Goal: Task Accomplishment & Management: Use online tool/utility

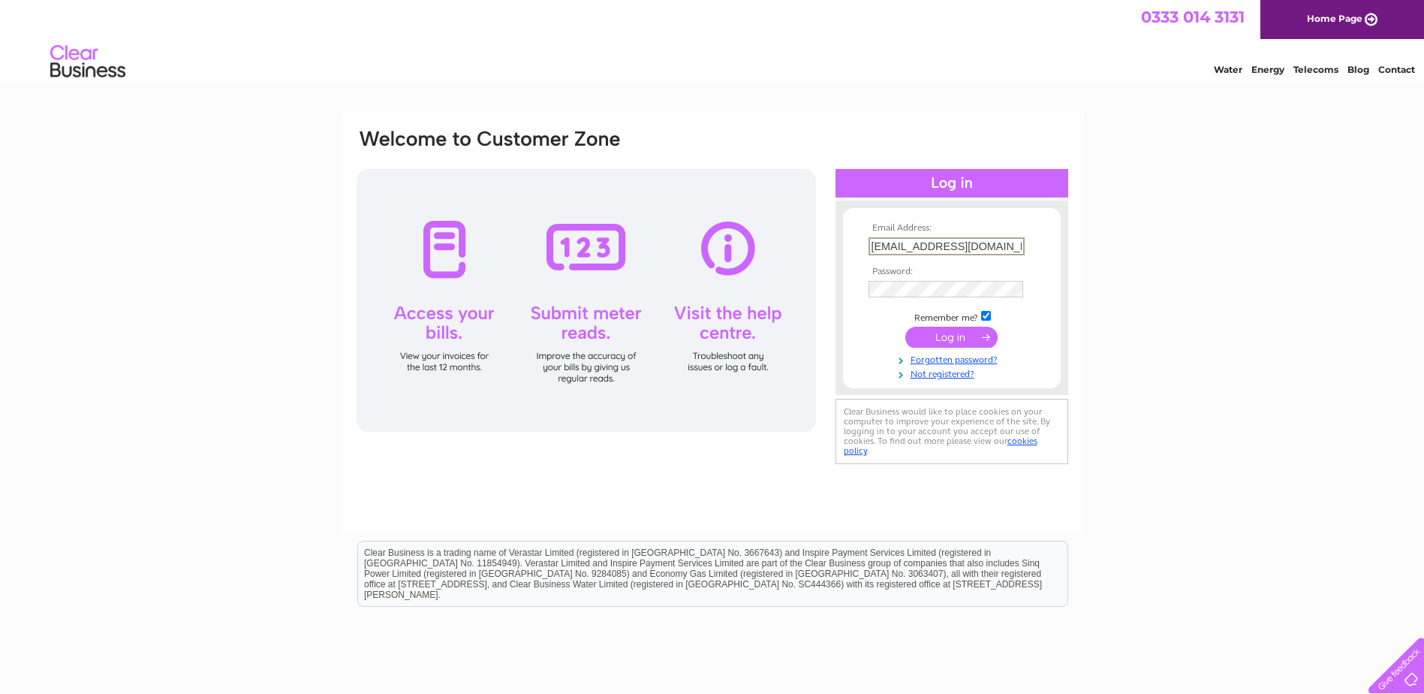
drag, startPoint x: 1015, startPoint y: 243, endPoint x: 516, endPoint y: 312, distance: 504.1
click at [516, 312] on div "Email Address: simonurquhart@btconnect.com Password:" at bounding box center [712, 298] width 715 height 340
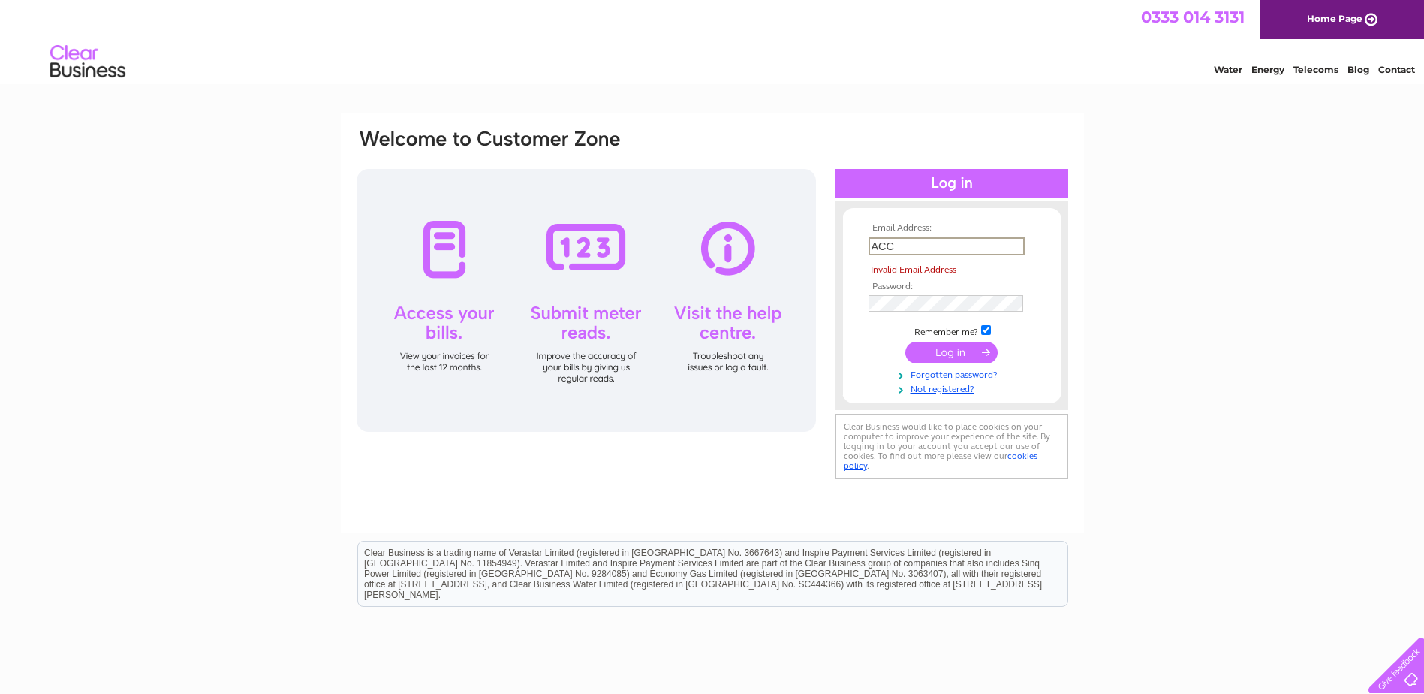
type input "accounts@simonurquhart.co.uk"
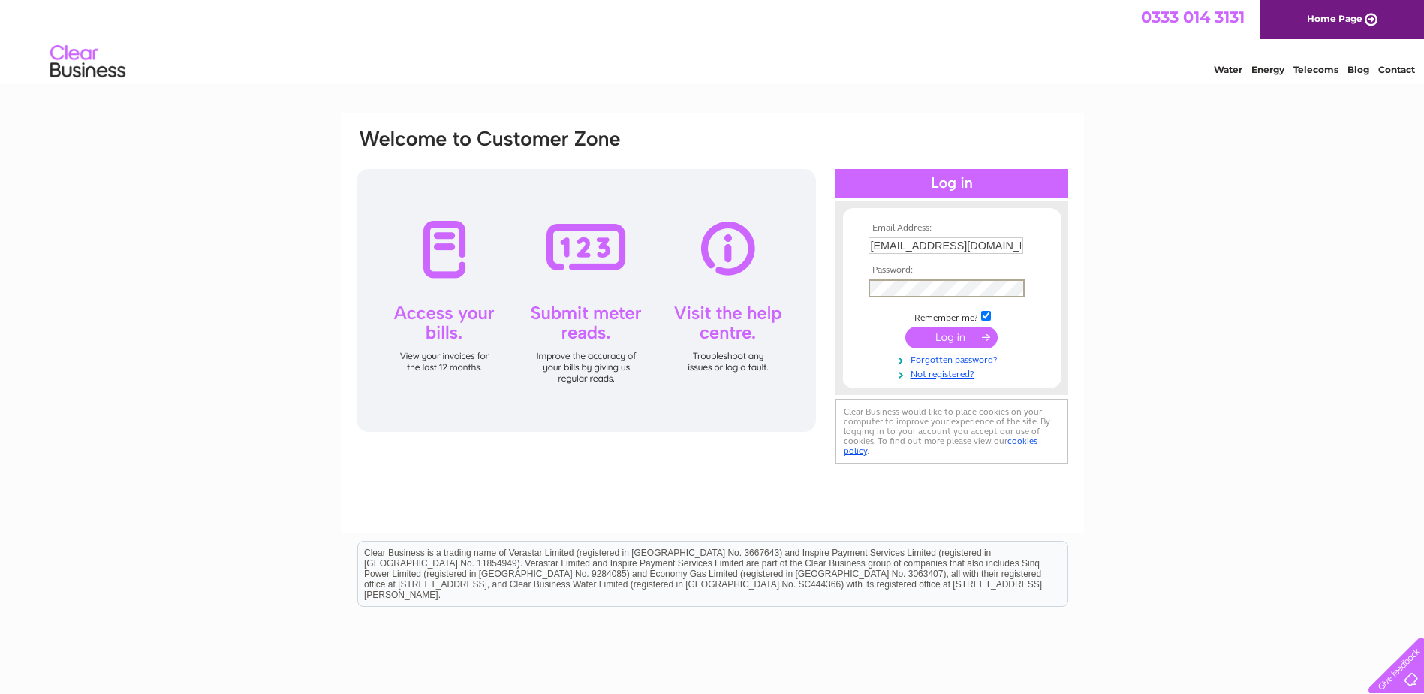
click at [957, 337] on input "submit" at bounding box center [951, 337] width 92 height 21
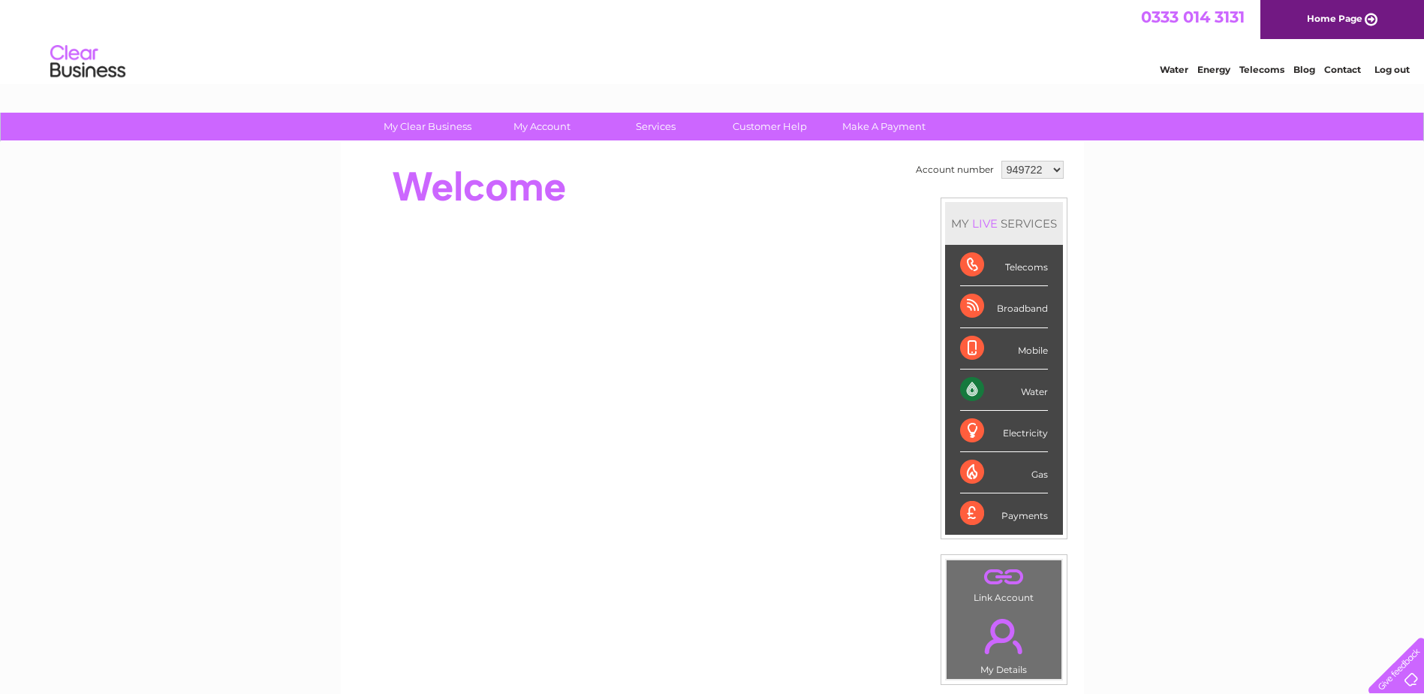
click at [1037, 167] on select "949722 1020540" at bounding box center [1033, 170] width 62 height 18
select select "1020540"
click at [1002, 161] on select "949722 1020540" at bounding box center [1033, 170] width 62 height 18
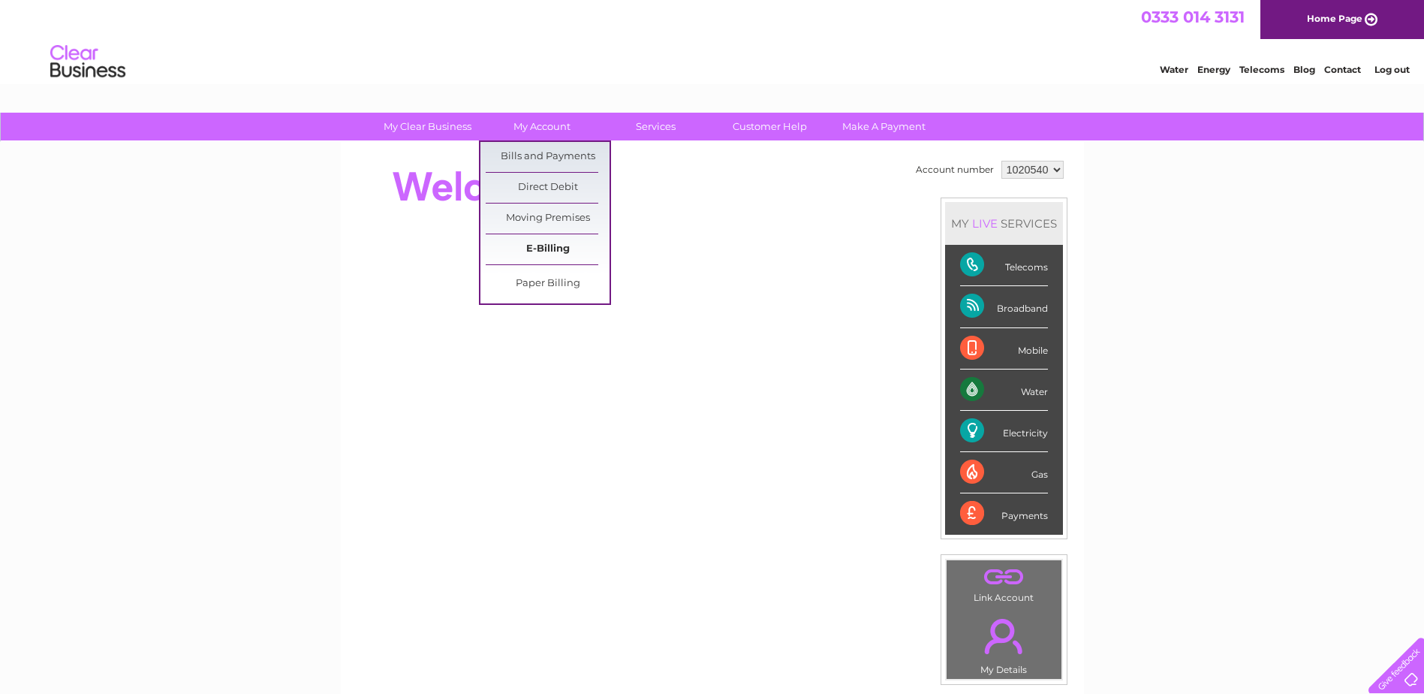
click at [549, 251] on link "E-Billing" at bounding box center [548, 249] width 124 height 30
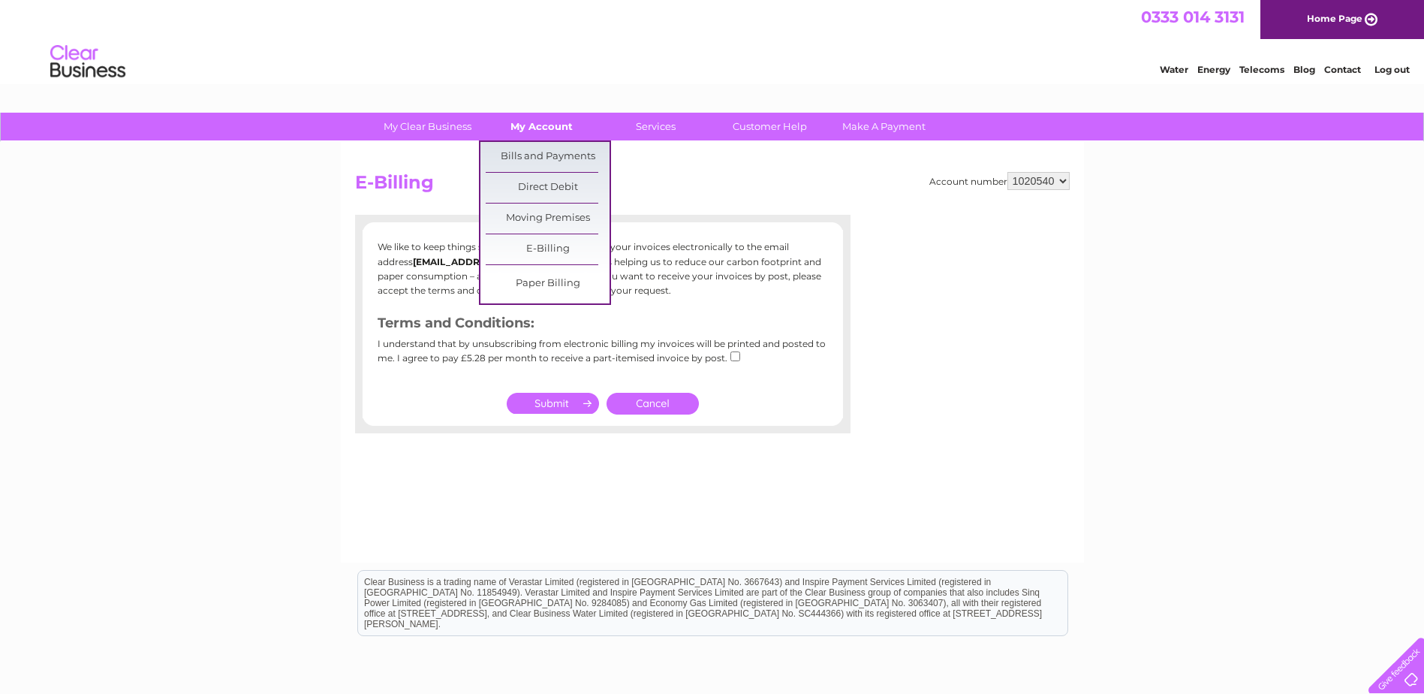
click at [529, 130] on link "My Account" at bounding box center [542, 127] width 124 height 28
click at [544, 155] on link "Bills and Payments" at bounding box center [548, 157] width 124 height 30
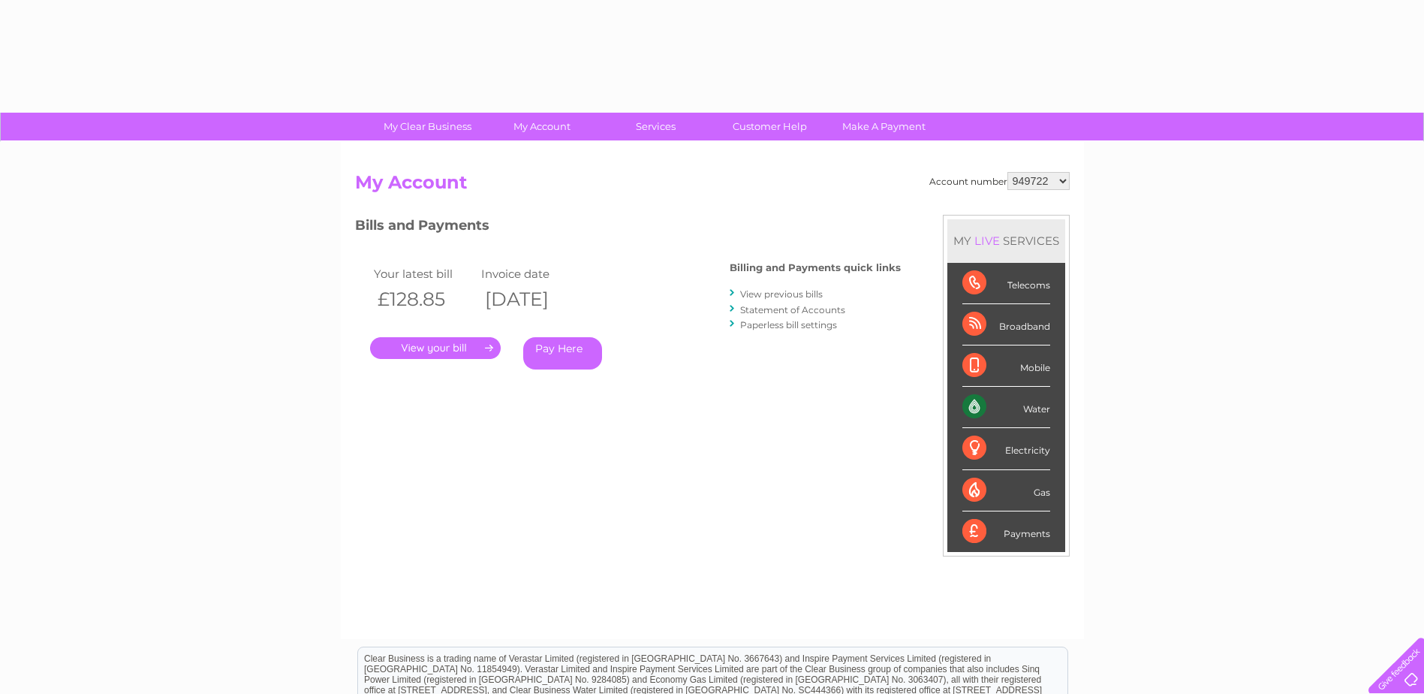
click at [1057, 175] on select "949722 1020540" at bounding box center [1039, 181] width 62 height 18
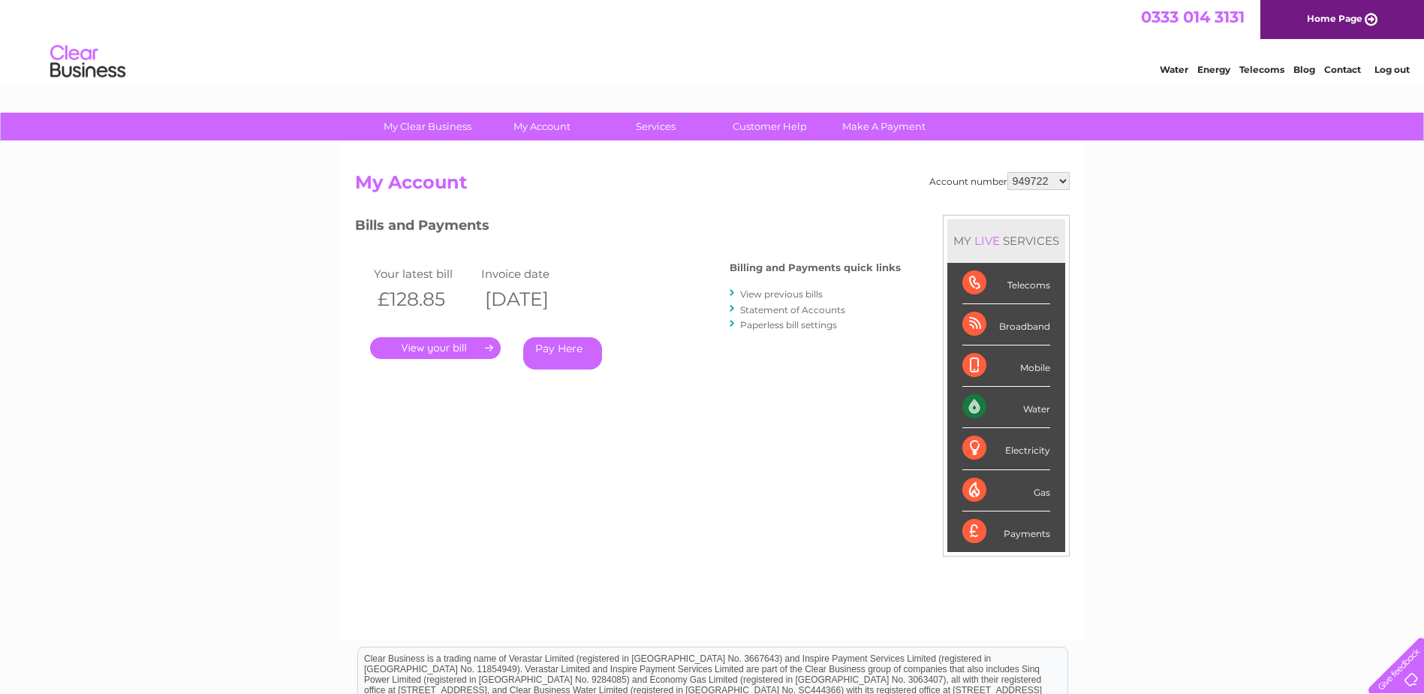
select select "1020540"
click at [1008, 172] on select "949722 1020540" at bounding box center [1039, 181] width 62 height 18
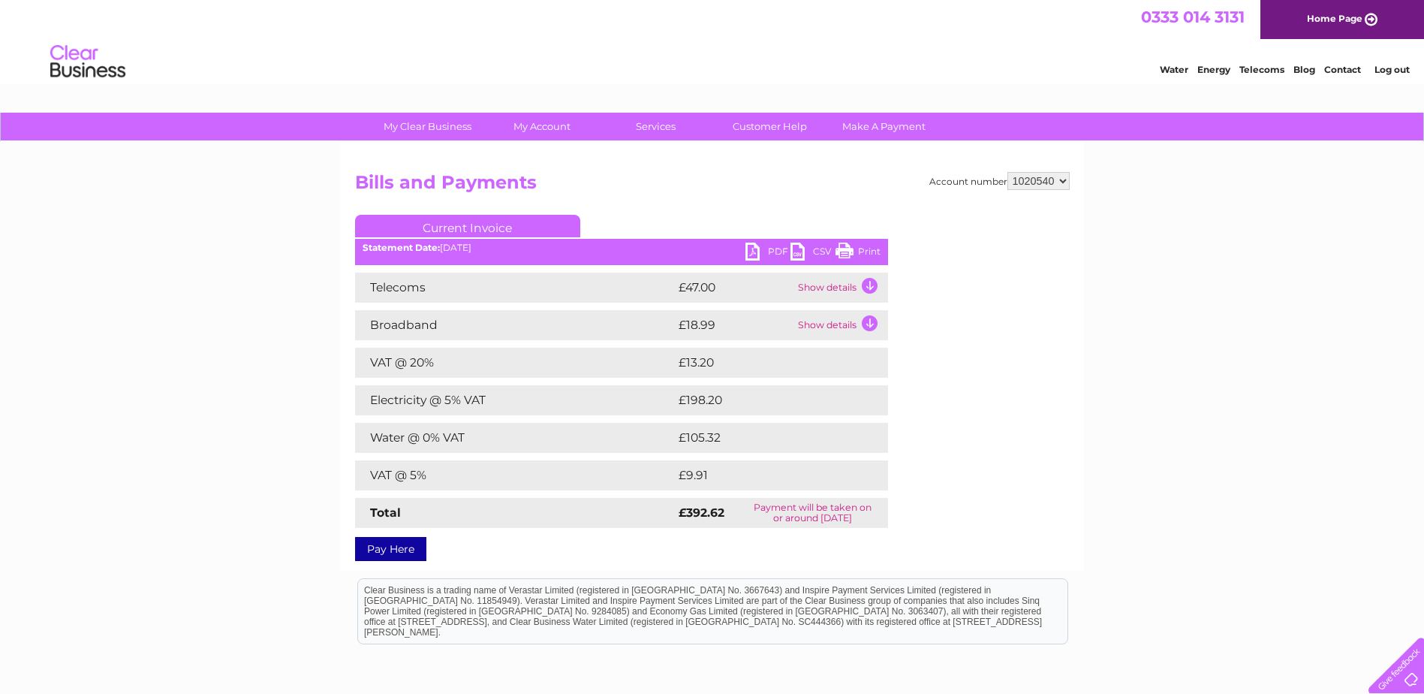
click at [767, 250] on link "PDF" at bounding box center [768, 254] width 45 height 22
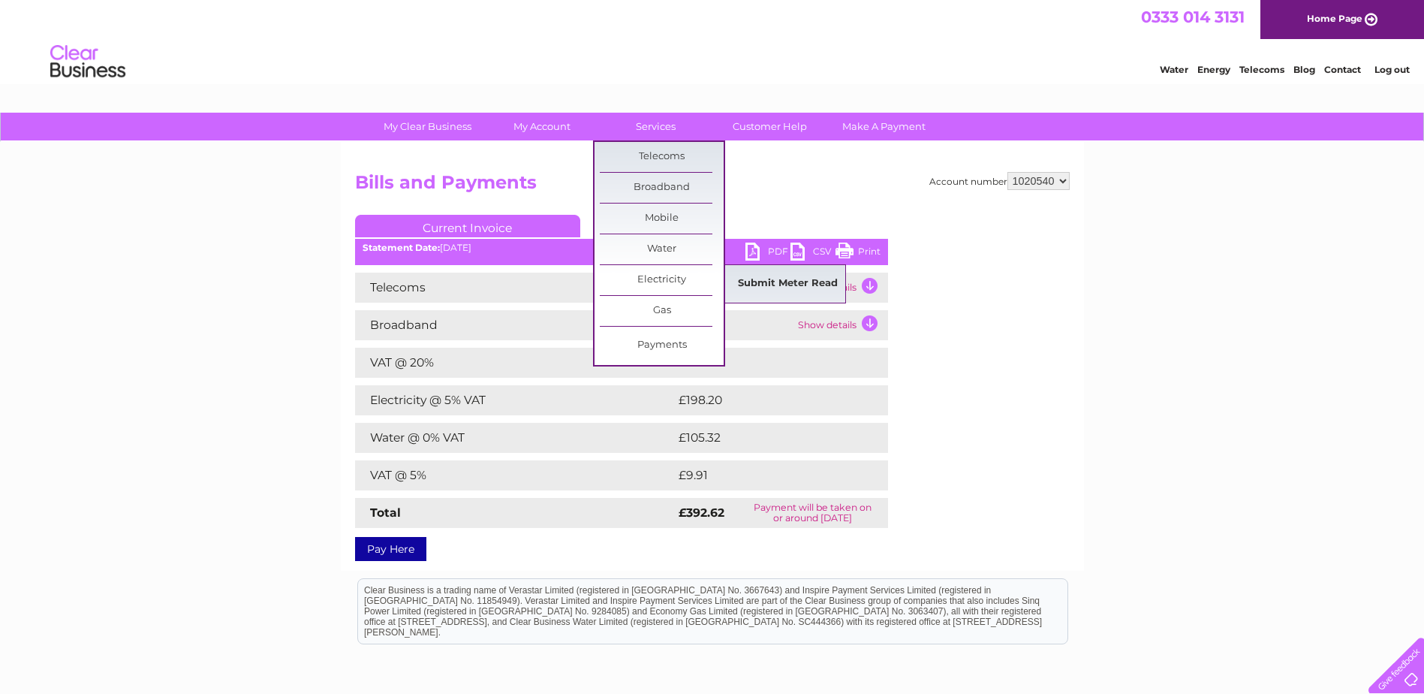
click at [747, 285] on link "Submit Meter Read" at bounding box center [788, 284] width 124 height 30
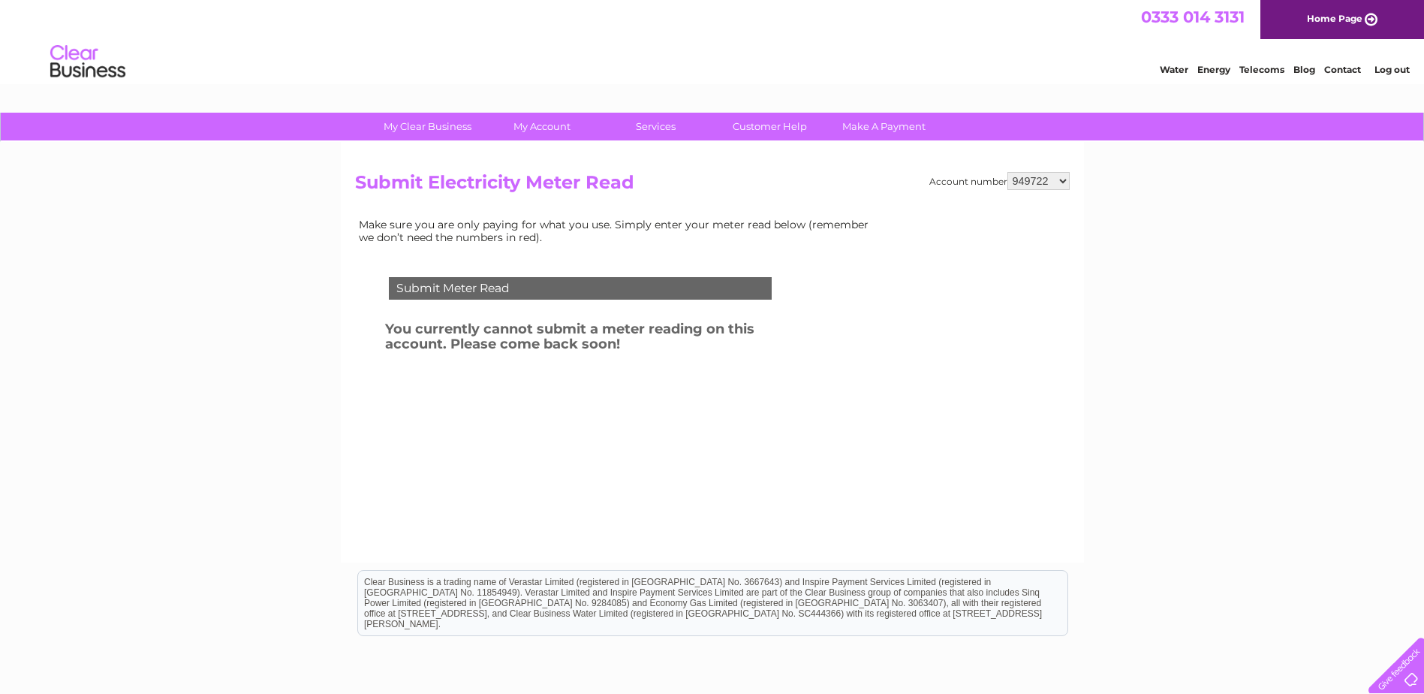
click at [1053, 178] on select "949722 1020540" at bounding box center [1039, 181] width 62 height 18
select select "1020540"
click at [1008, 172] on select "949722 1020540" at bounding box center [1039, 181] width 62 height 18
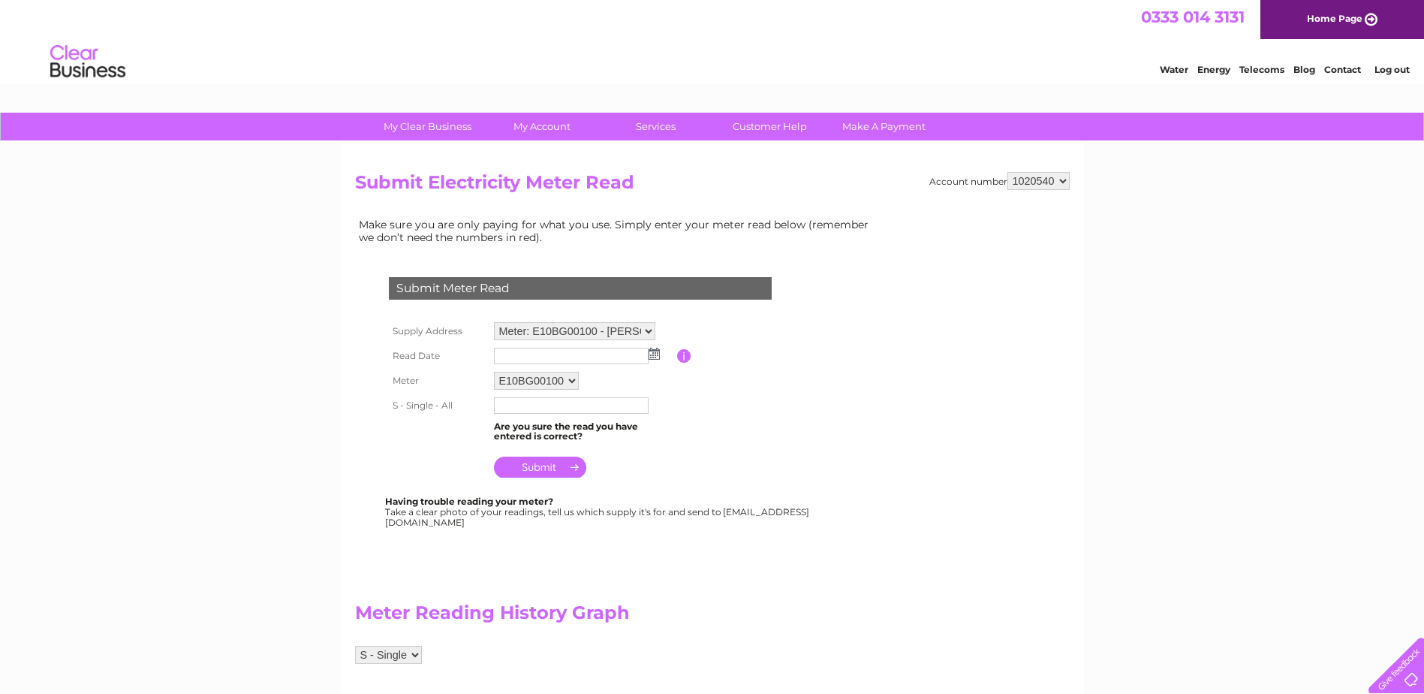
click at [654, 355] on img at bounding box center [654, 354] width 11 height 12
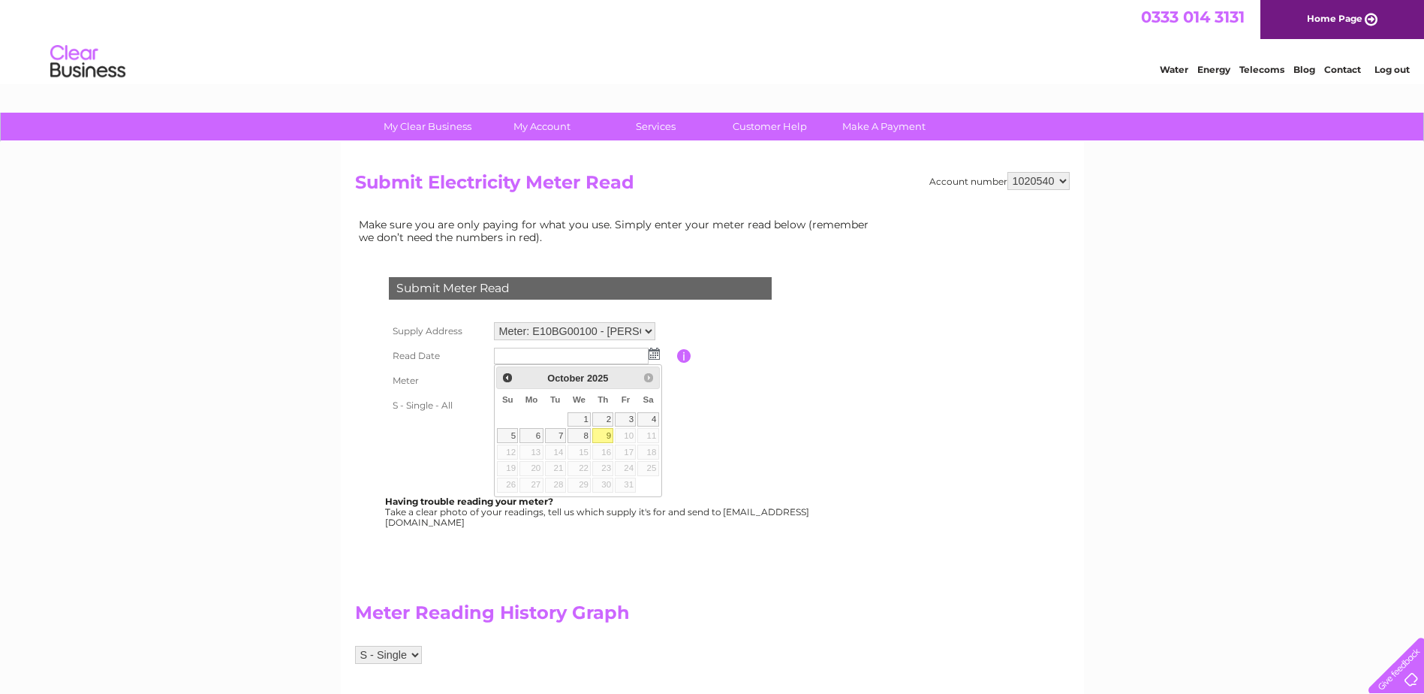
click at [606, 435] on link "9" at bounding box center [602, 435] width 21 height 15
type input "2025/10/09"
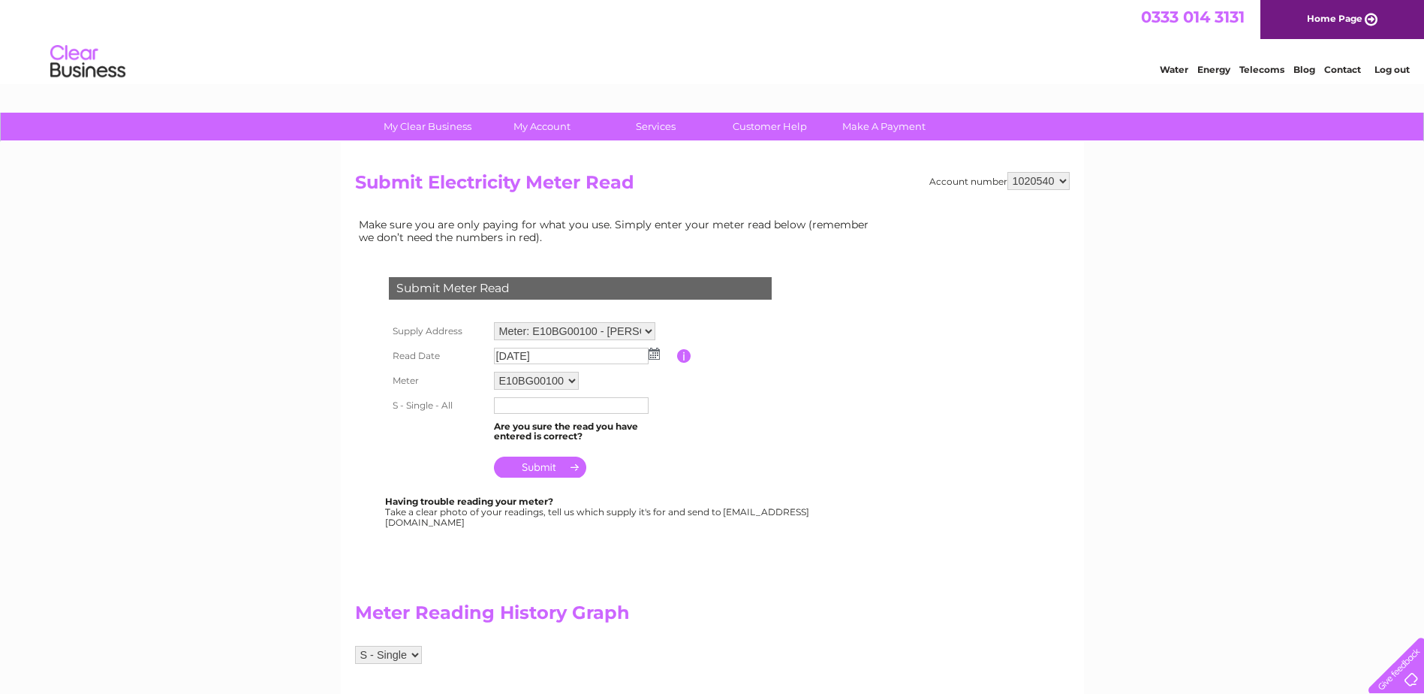
click at [594, 404] on input "text" at bounding box center [571, 405] width 155 height 17
click at [653, 354] on img at bounding box center [654, 354] width 11 height 12
click at [565, 413] on input "text" at bounding box center [572, 406] width 156 height 18
type input "273183"
click at [651, 354] on img at bounding box center [654, 354] width 11 height 12
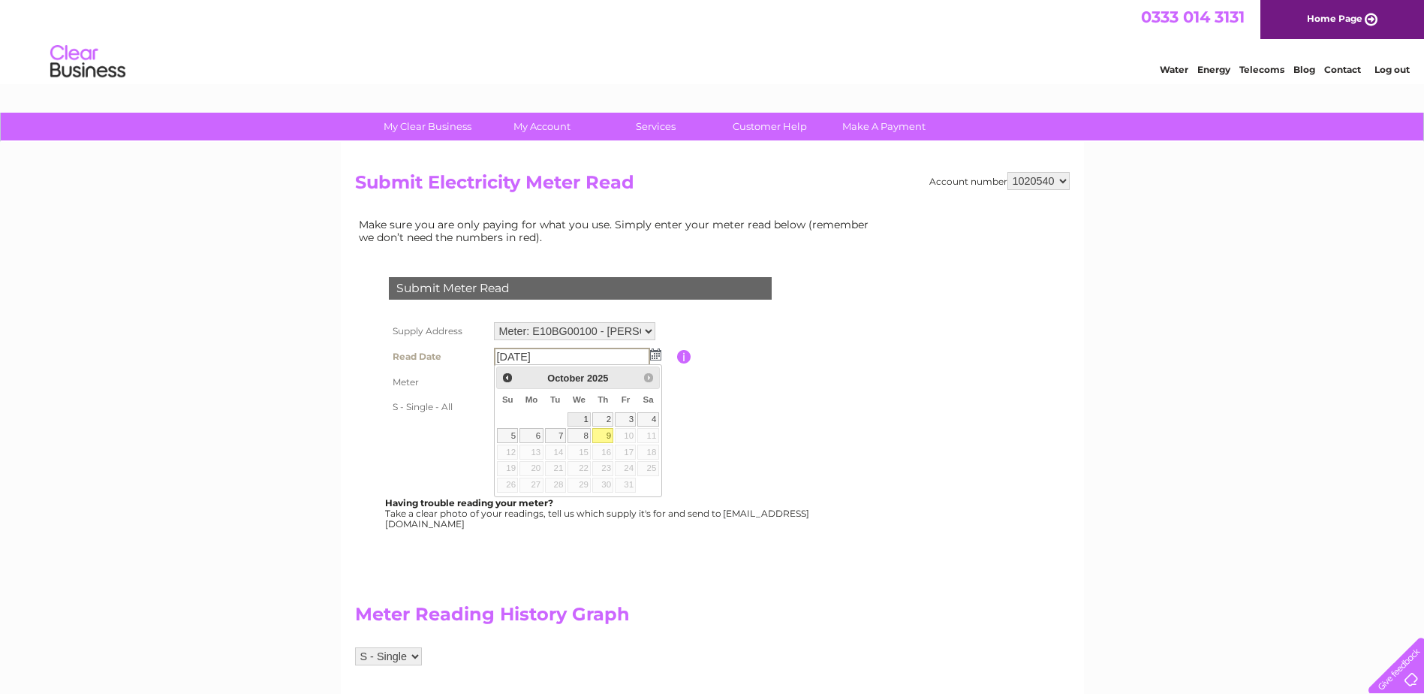
drag, startPoint x: 583, startPoint y: 416, endPoint x: 598, endPoint y: 425, distance: 16.9
click at [583, 417] on link "1" at bounding box center [580, 419] width 24 height 15
type input "2025/10/01"
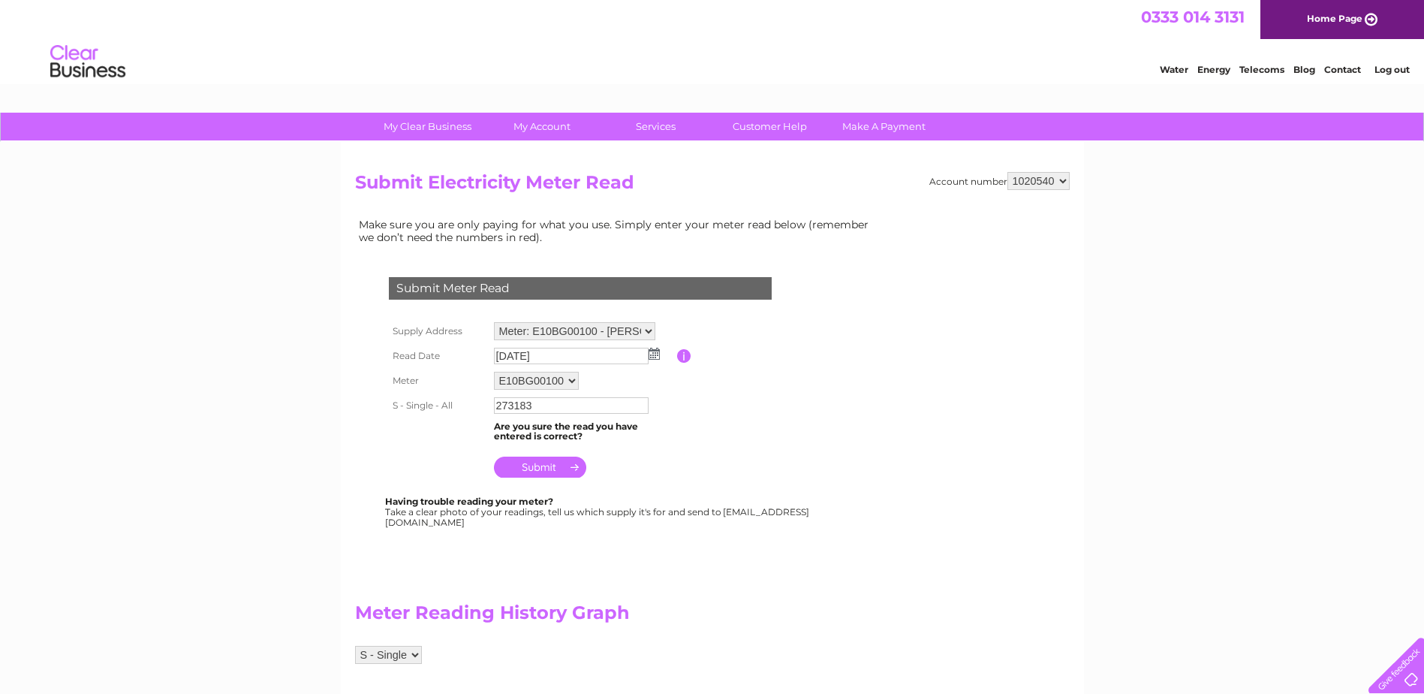
click at [541, 463] on input "submit" at bounding box center [540, 466] width 92 height 21
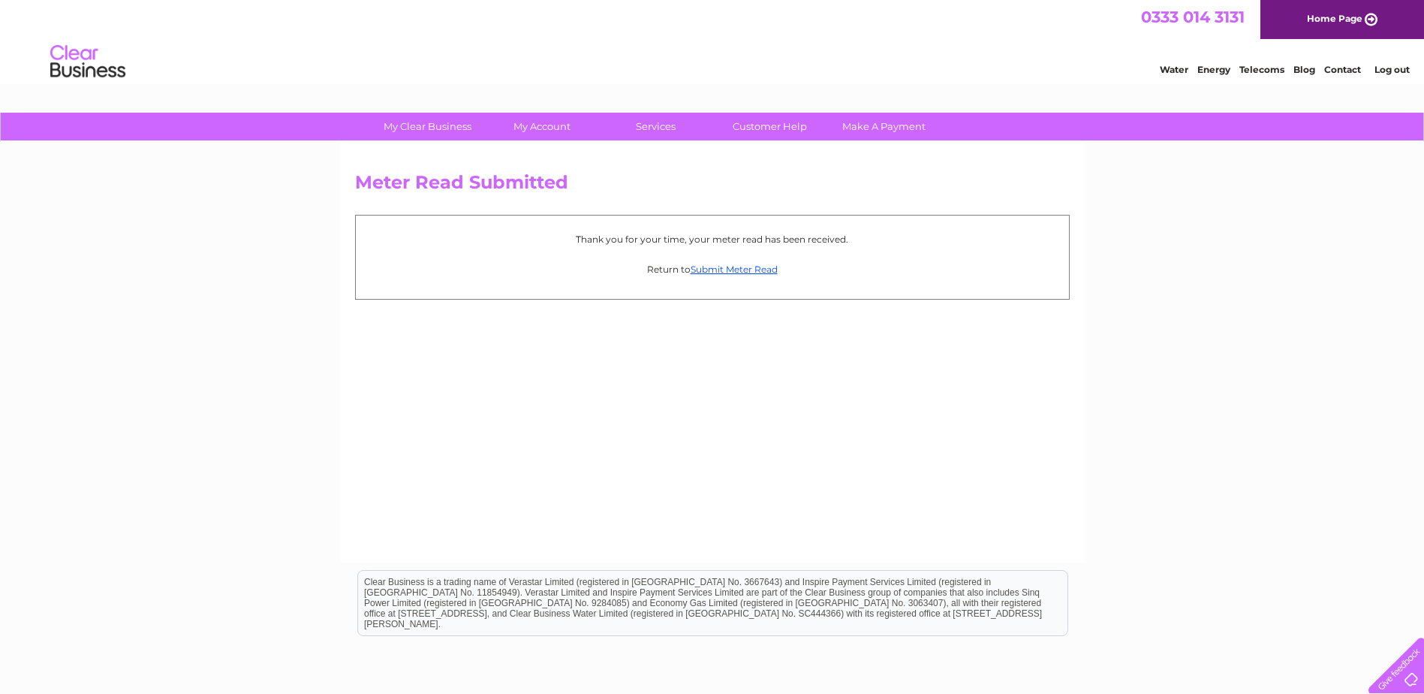
click at [1394, 70] on link "Log out" at bounding box center [1392, 69] width 35 height 11
